Goal: Transaction & Acquisition: Purchase product/service

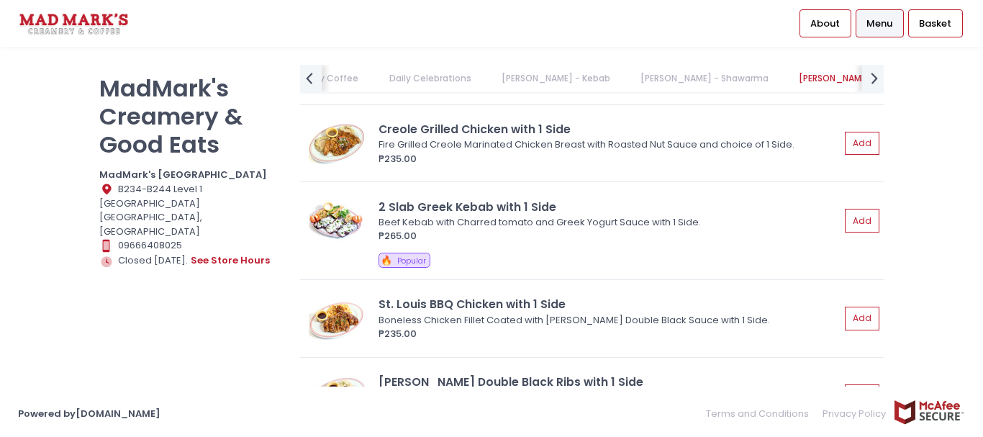
scroll to position [1584, 0]
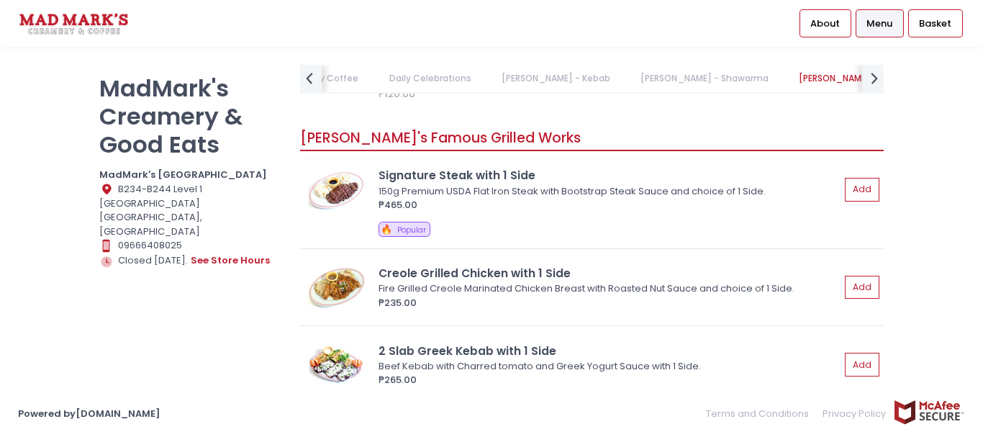
drag, startPoint x: 479, startPoint y: 179, endPoint x: 460, endPoint y: 216, distance: 41.5
click at [460, 216] on div "Signature Steak with 1 Side 150g Premium USDA Flat Iron Steak with Bootstrap St…" at bounding box center [592, 205] width 584 height 88
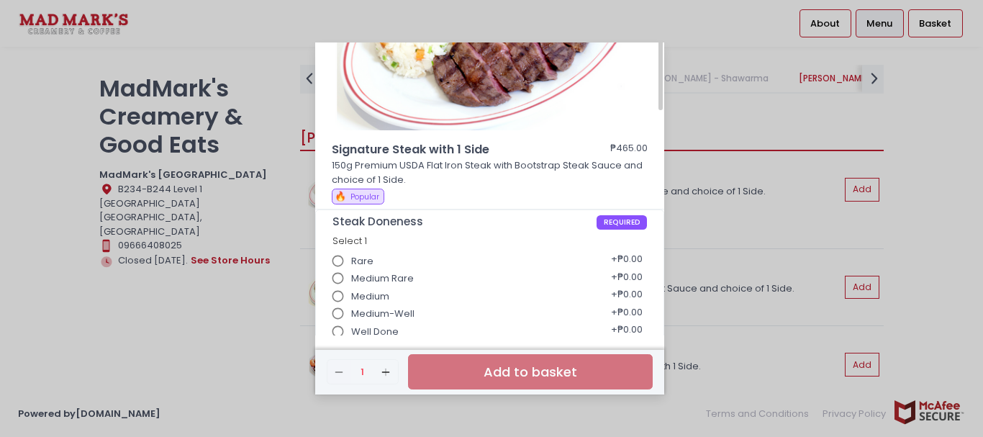
scroll to position [0, 0]
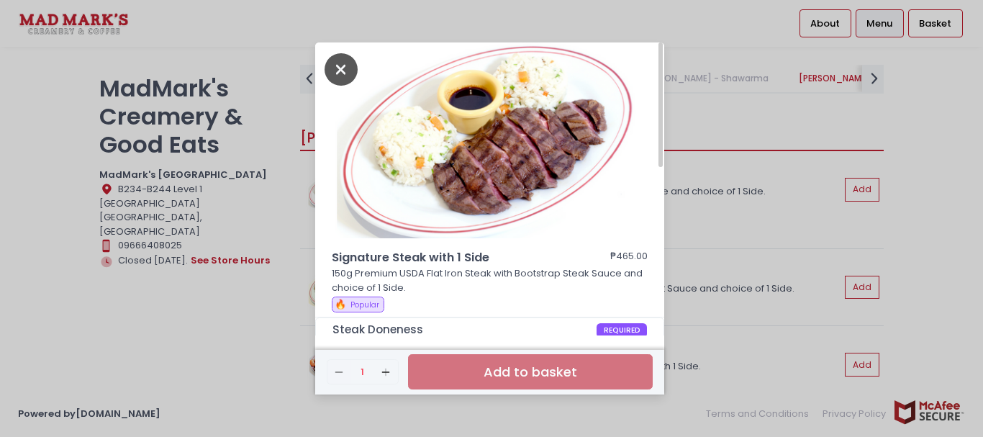
click at [345, 81] on icon "Close" at bounding box center [341, 69] width 33 height 32
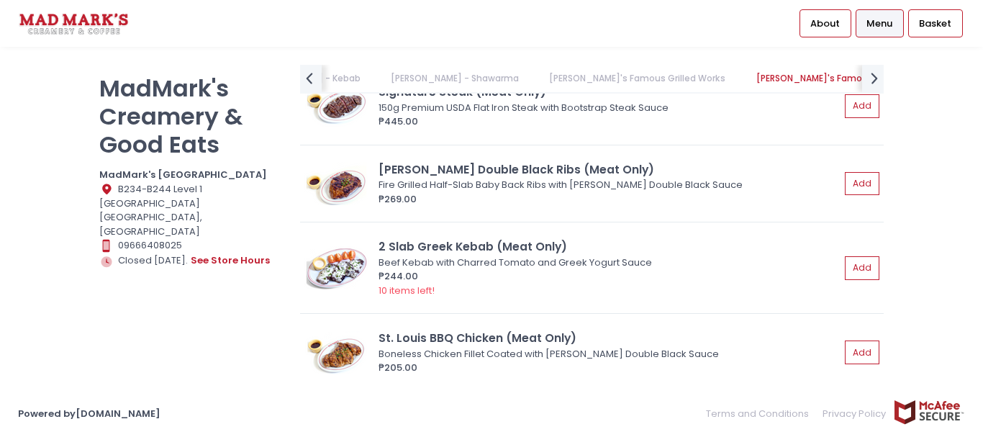
scroll to position [2231, 0]
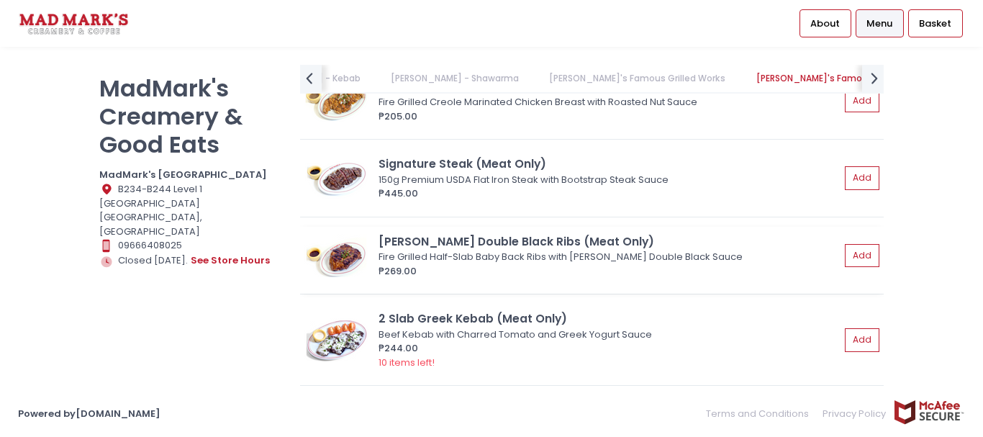
drag, startPoint x: 511, startPoint y: 247, endPoint x: 474, endPoint y: 263, distance: 40.6
click at [474, 263] on div "Fire Grilled Half-Slab Baby Back Ribs with [PERSON_NAME] Double Black Sauce" at bounding box center [607, 257] width 457 height 14
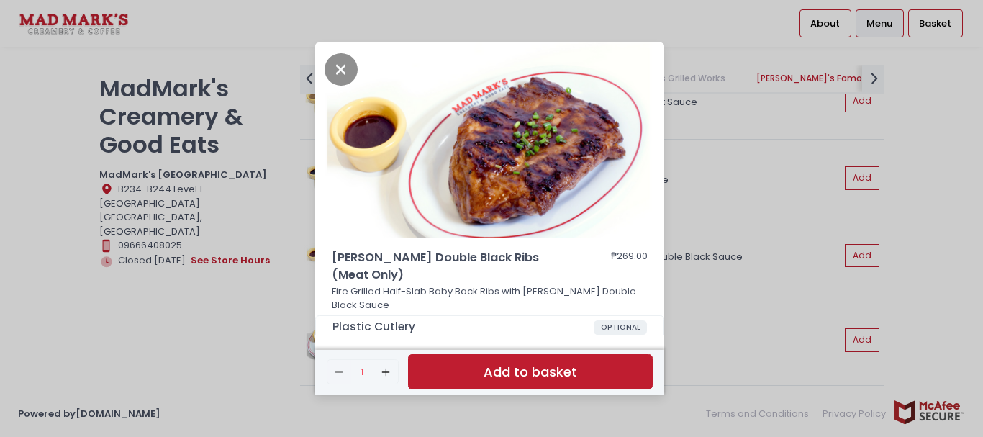
click at [473, 244] on div at bounding box center [489, 143] width 349 height 202
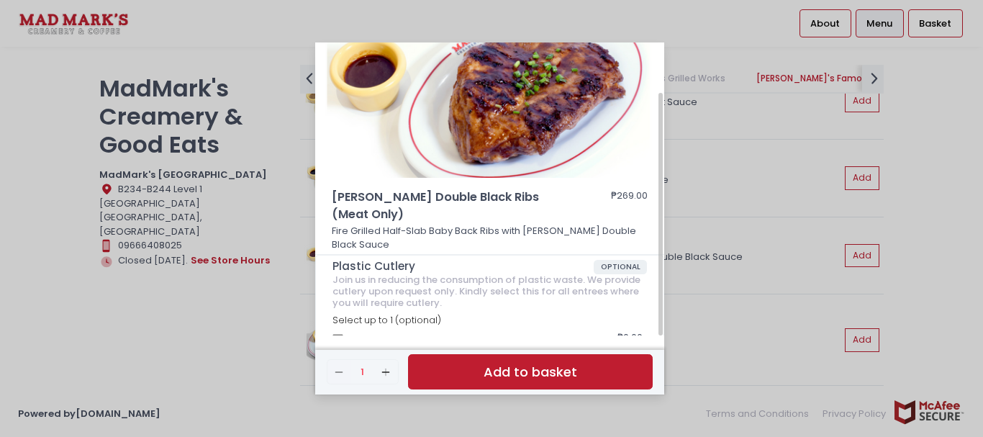
scroll to position [0, 0]
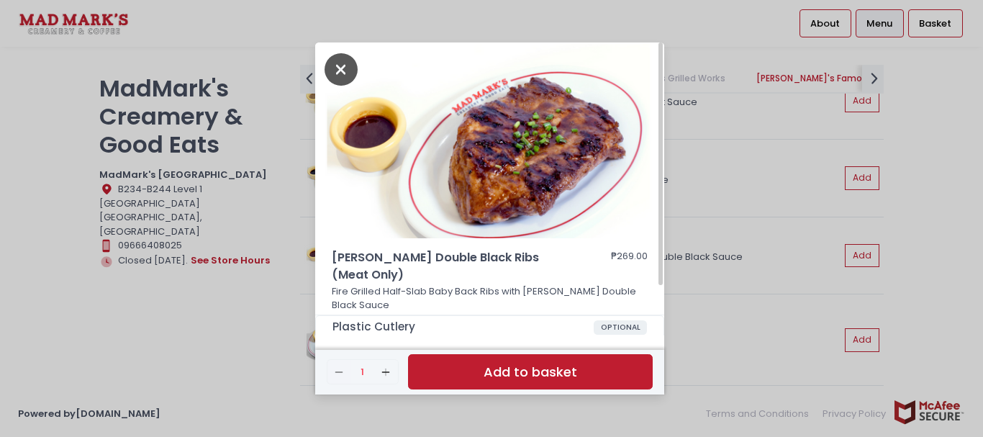
click at [341, 79] on icon "Close" at bounding box center [341, 69] width 33 height 32
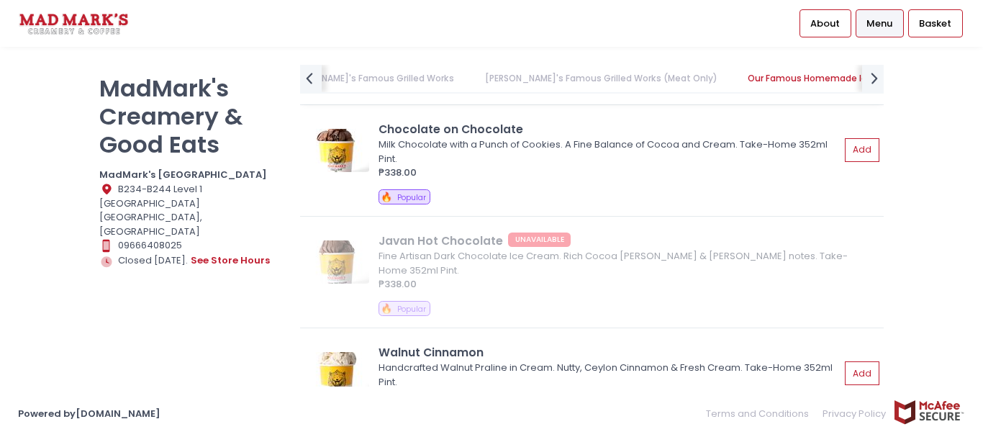
scroll to position [2591, 0]
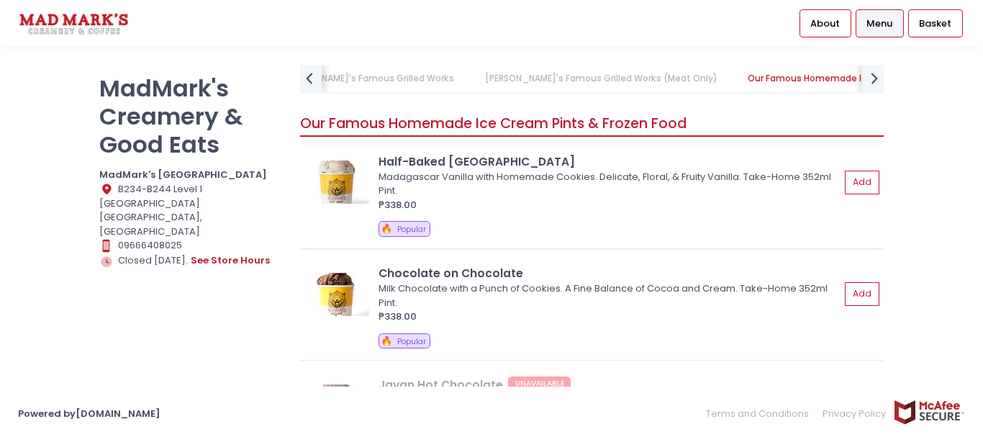
click at [440, 161] on div "Half-Baked [GEOGRAPHIC_DATA]" at bounding box center [609, 161] width 461 height 17
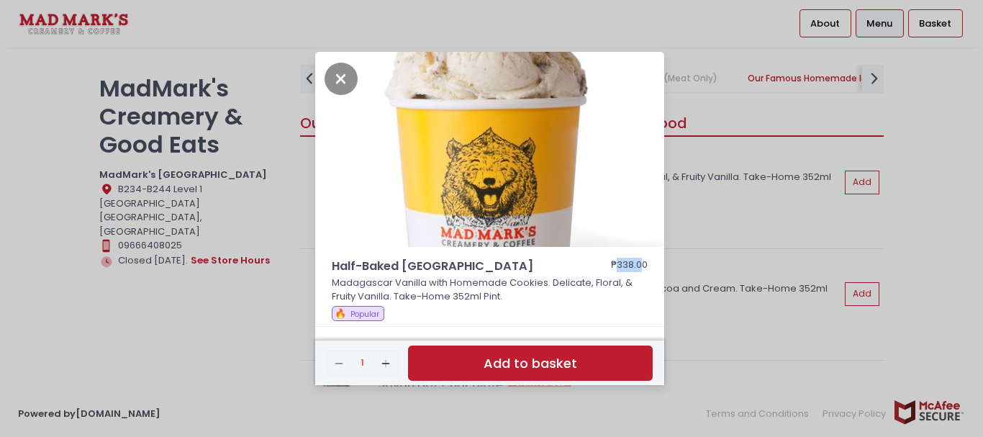
drag, startPoint x: 630, startPoint y: 263, endPoint x: 641, endPoint y: 263, distance: 10.8
click at [641, 263] on div "₱338.00" at bounding box center [629, 266] width 37 height 17
click at [591, 271] on div "Half-Baked [GEOGRAPHIC_DATA] ₱338.00" at bounding box center [490, 266] width 317 height 17
click at [342, 88] on icon "Close" at bounding box center [341, 79] width 33 height 32
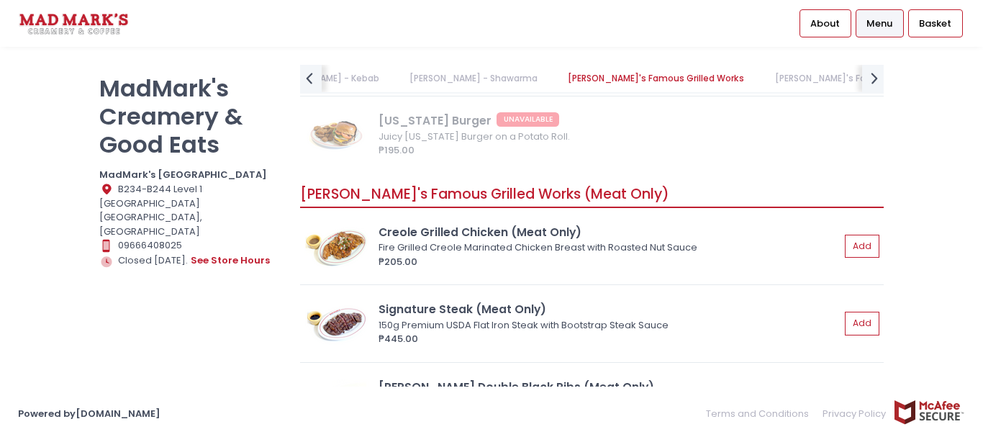
scroll to position [1654, 0]
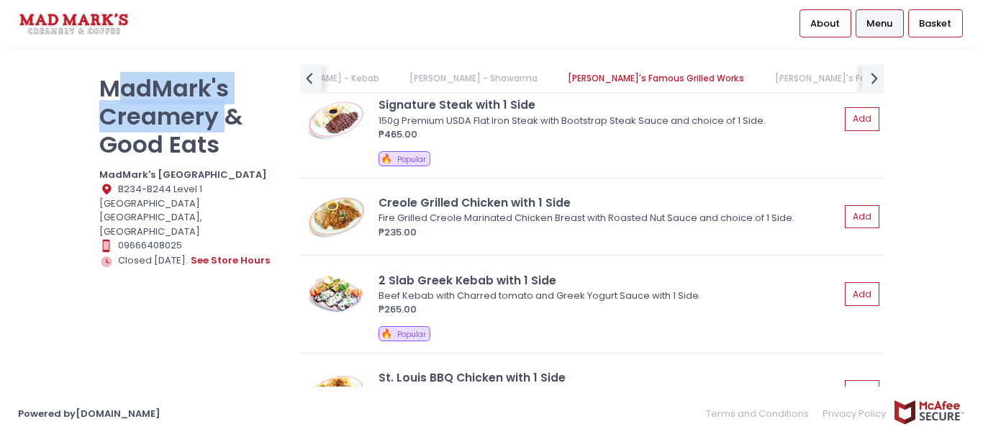
drag, startPoint x: 112, startPoint y: 90, endPoint x: 230, endPoint y: 127, distance: 123.8
click at [230, 127] on p "MadMark's Creamery & Good Eats" at bounding box center [190, 116] width 183 height 84
click at [179, 119] on p "MadMark's Creamery & Good Eats" at bounding box center [190, 116] width 183 height 84
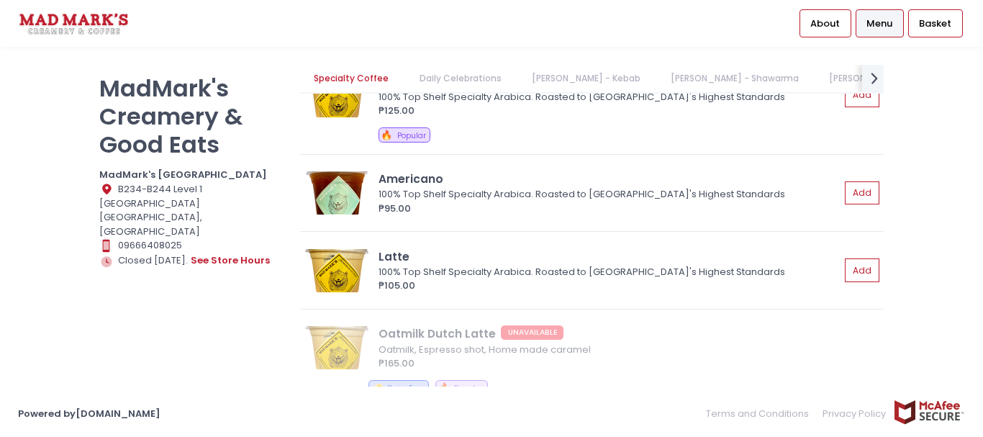
scroll to position [0, 0]
